Goal: Task Accomplishment & Management: Manage account settings

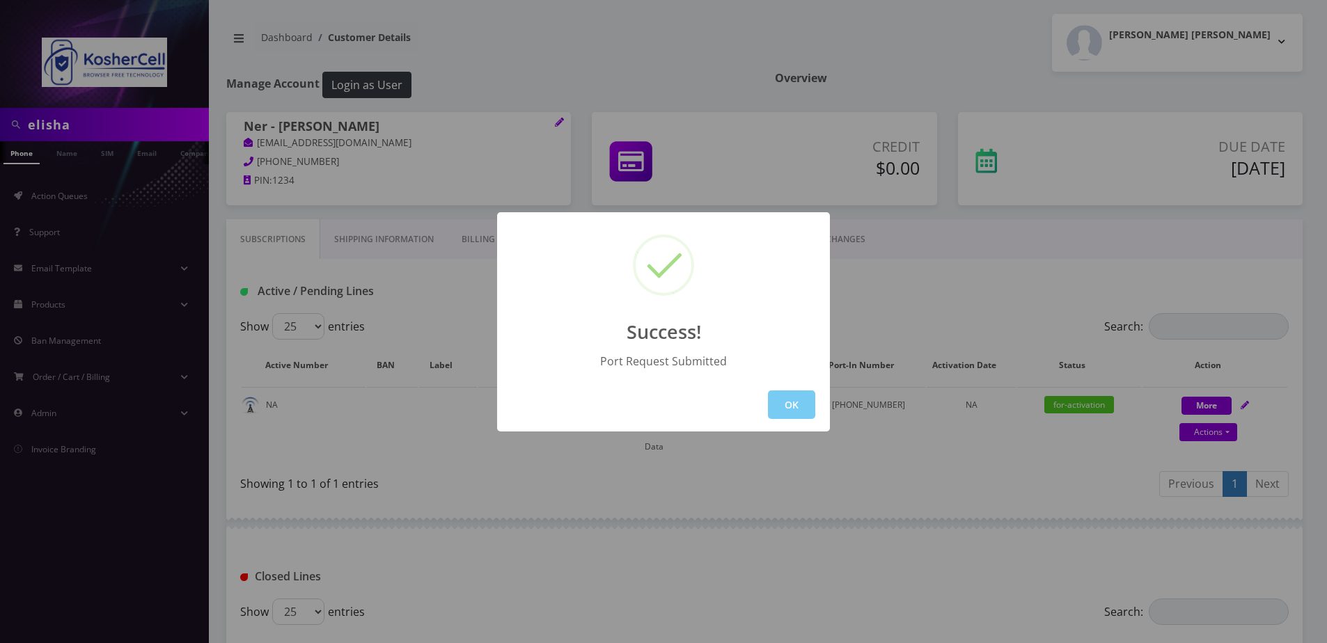
scroll to position [136, 0]
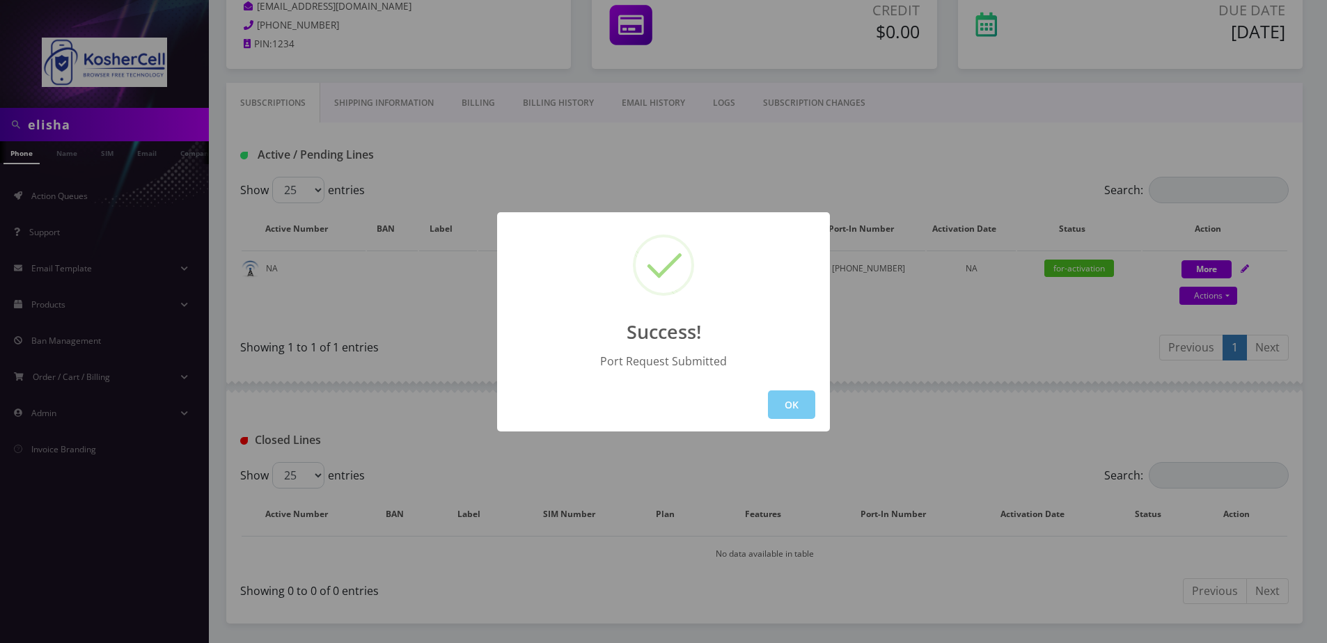
click at [802, 409] on button "OK" at bounding box center [791, 404] width 47 height 29
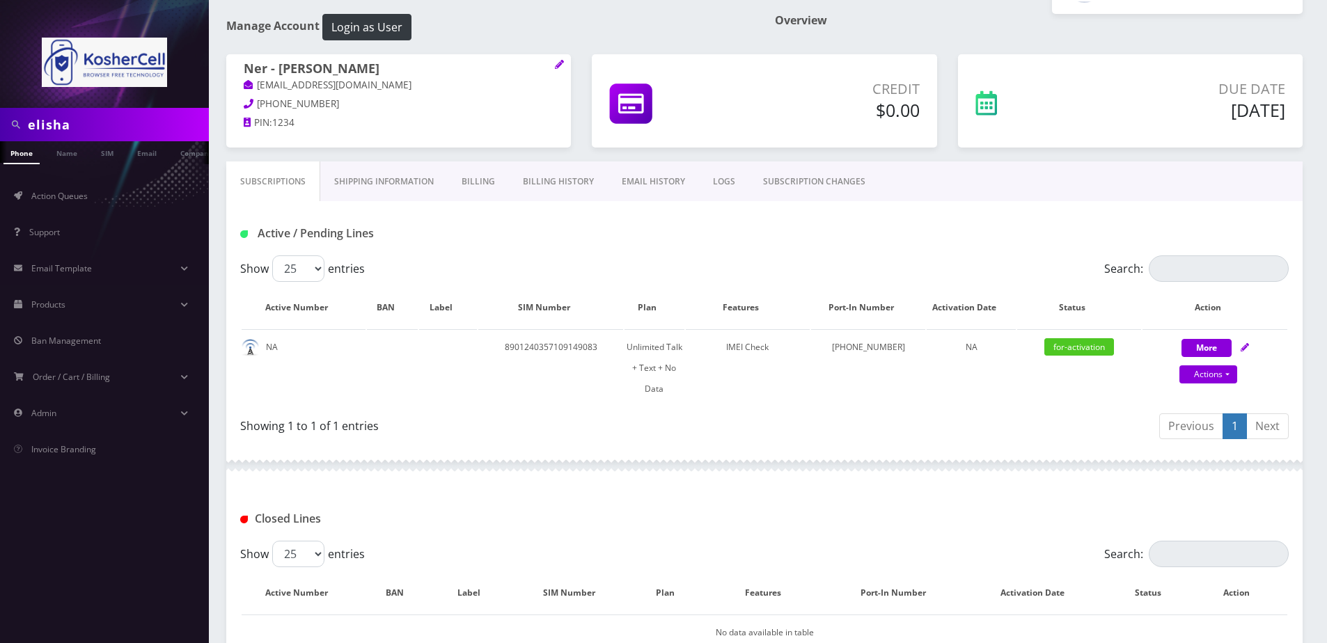
scroll to position [0, 0]
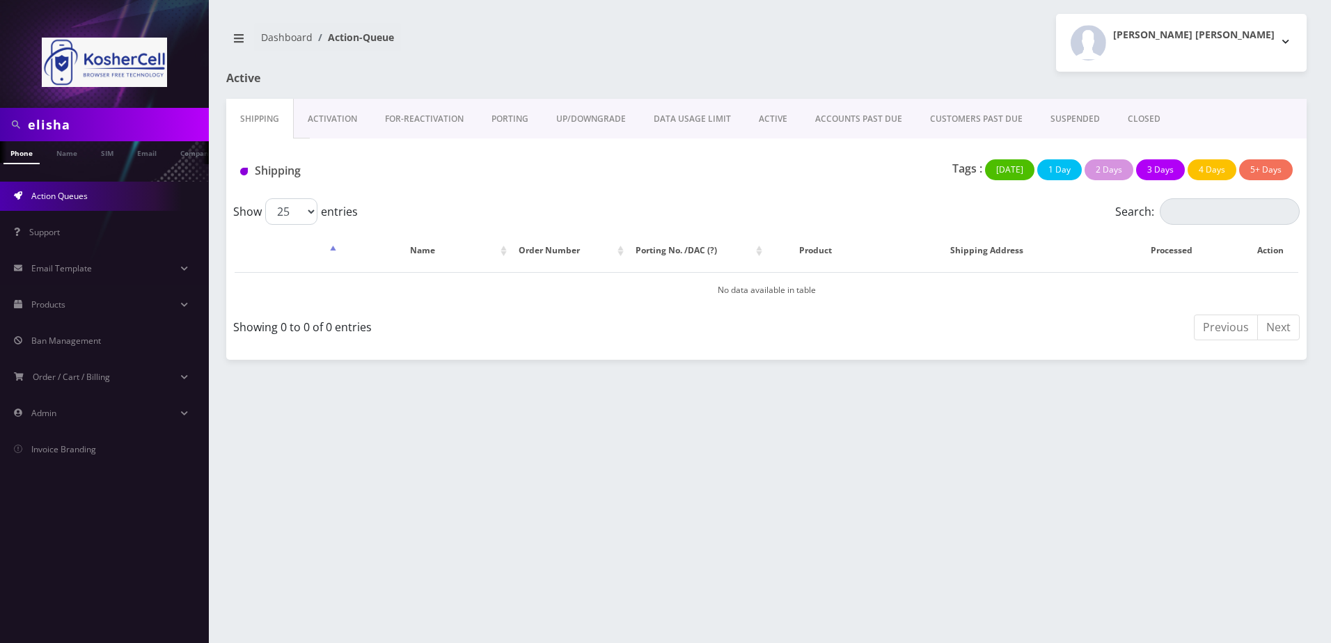
click at [84, 122] on input "elisha" at bounding box center [116, 124] width 177 height 26
type input "6673546299"
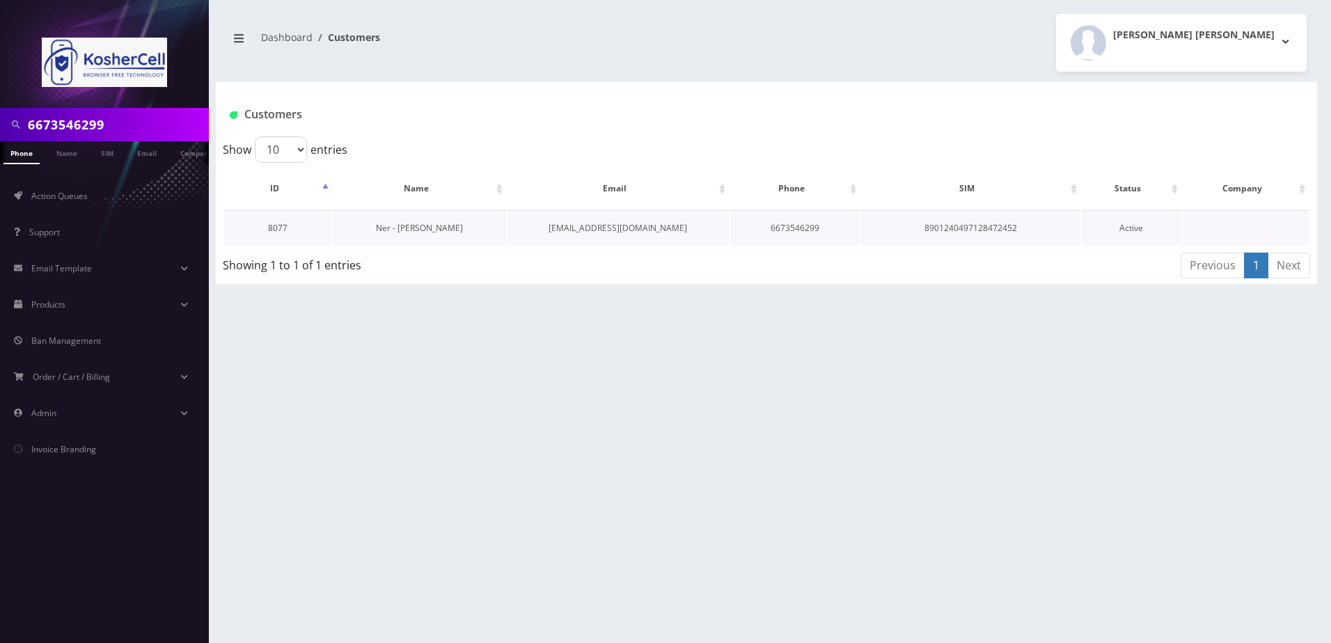
click at [409, 228] on link "Ner - [PERSON_NAME]" at bounding box center [419, 228] width 87 height 12
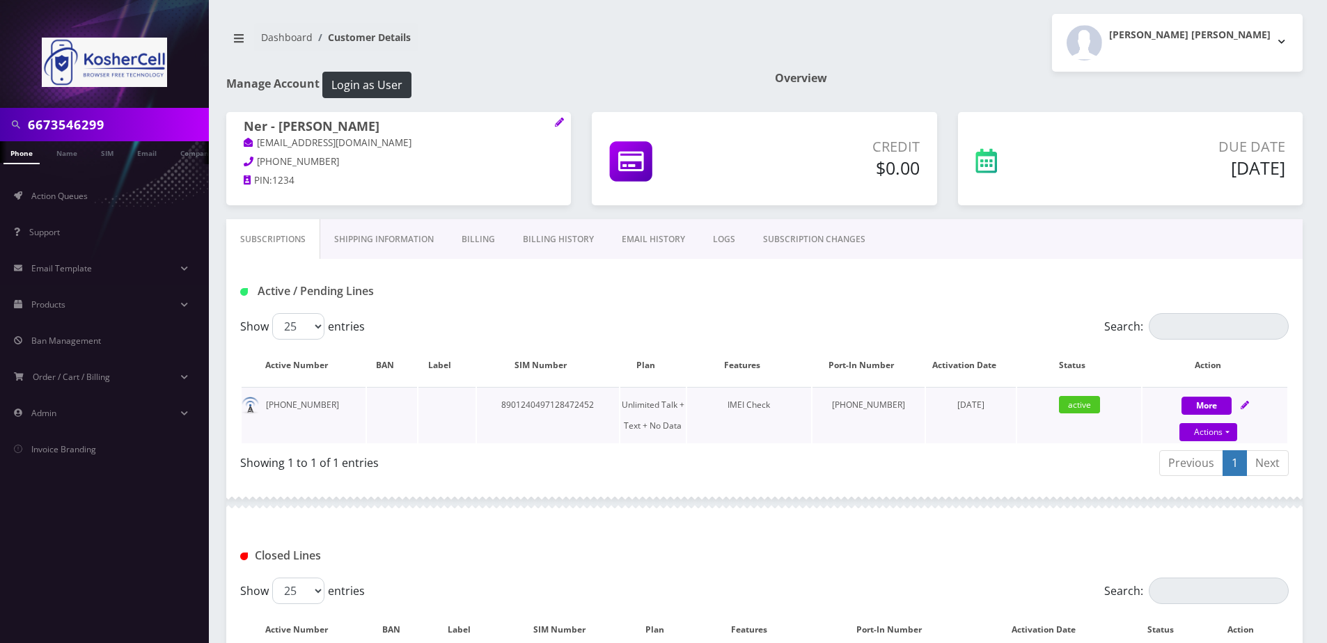
click at [1247, 405] on icon at bounding box center [1244, 405] width 8 height 8
select select "363"
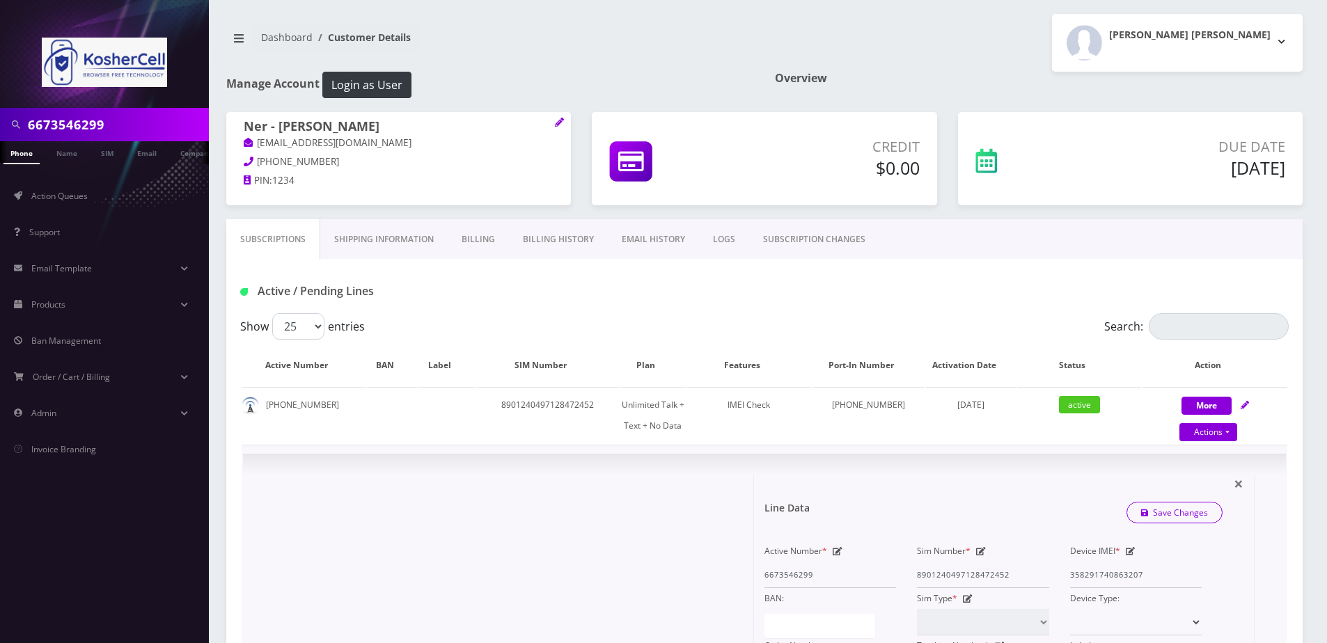
scroll to position [139, 0]
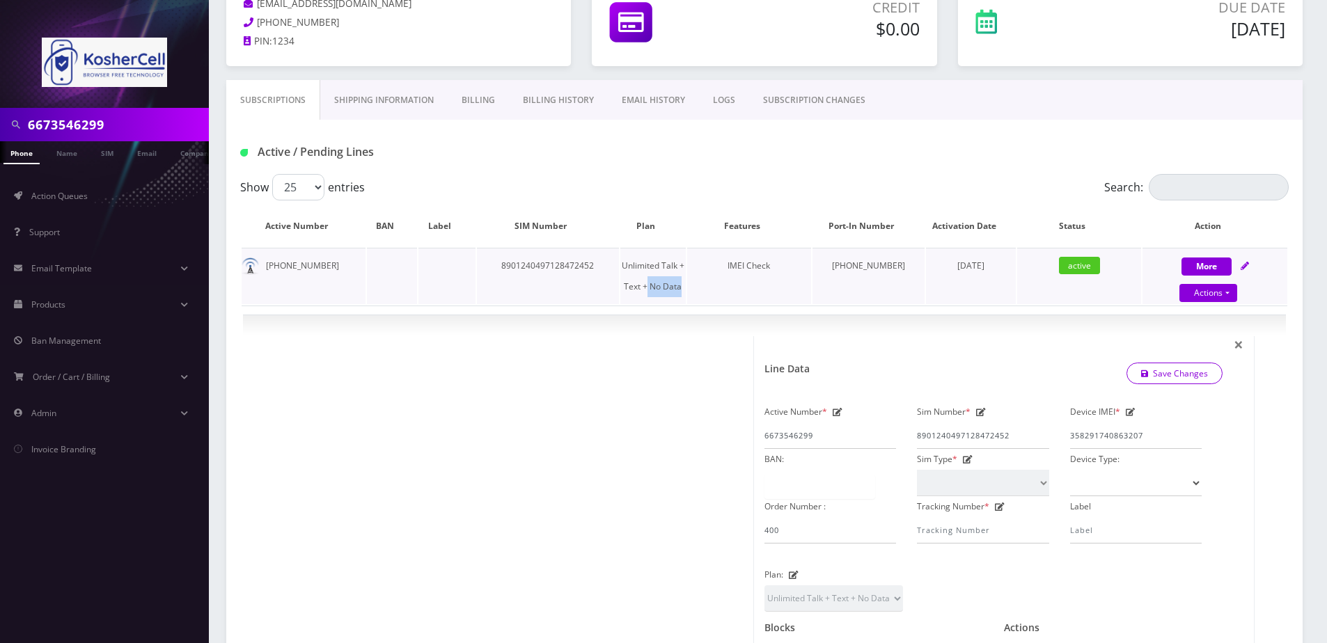
drag, startPoint x: 668, startPoint y: 290, endPoint x: 704, endPoint y: 285, distance: 35.8
click at [686, 285] on td "Unlimited Talk + Text + No Data" at bounding box center [652, 276] width 65 height 56
drag, startPoint x: 704, startPoint y: 285, endPoint x: 658, endPoint y: 317, distance: 55.0
click at [658, 317] on div "× Line Data Save Changes Active Number * 6673546299 Sim Number * 89012404971284…" at bounding box center [764, 572] width 1043 height 514
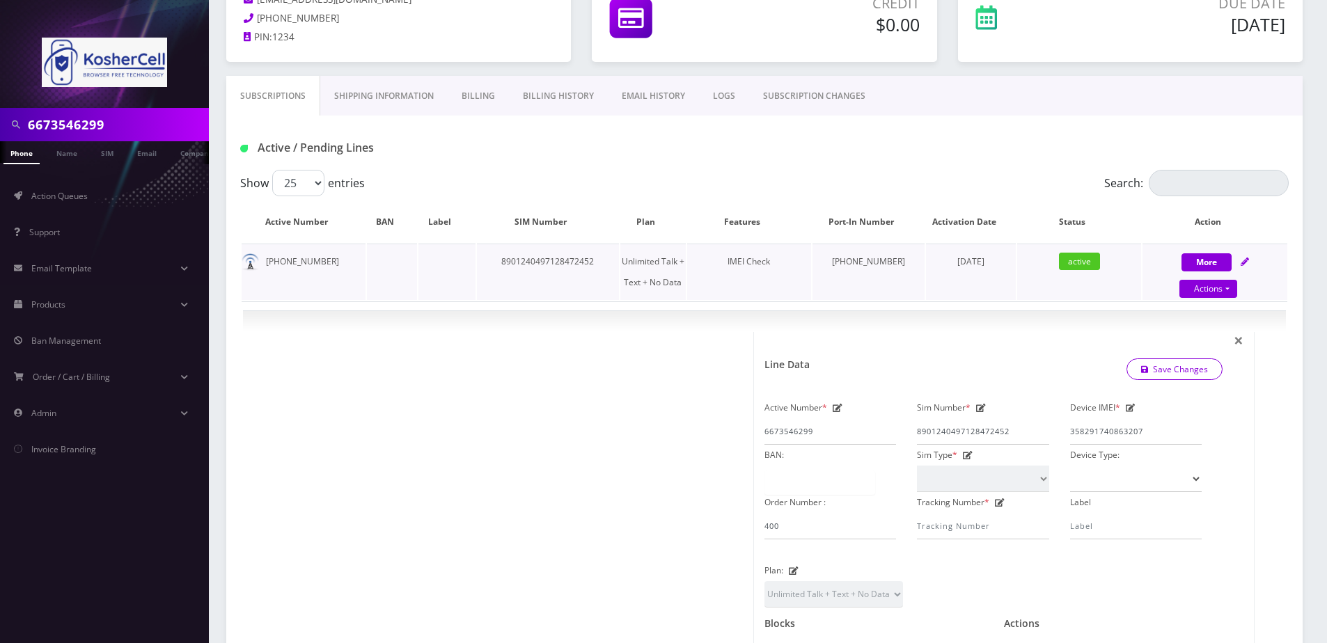
scroll to position [70, 0]
